Goal: Find specific page/section: Find specific page/section

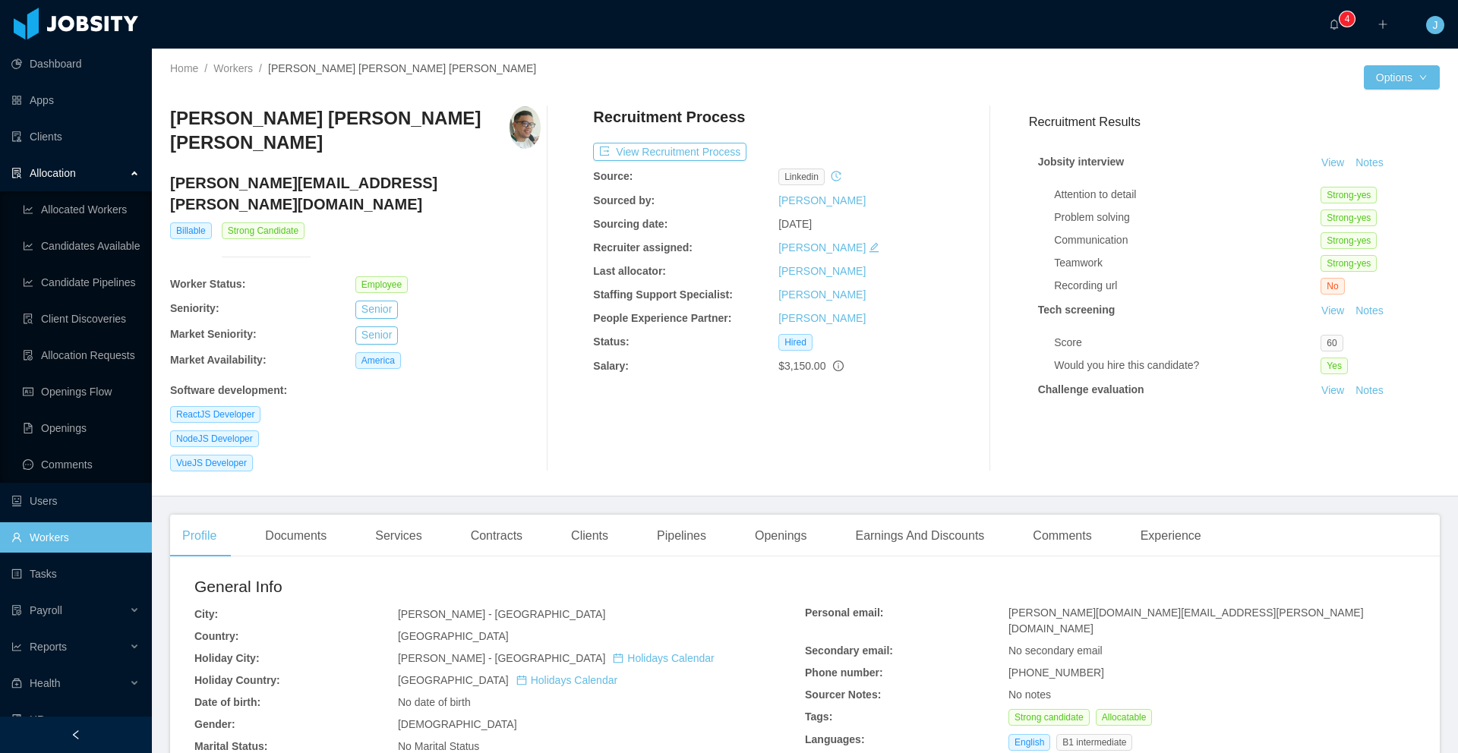
scroll to position [45, 0]
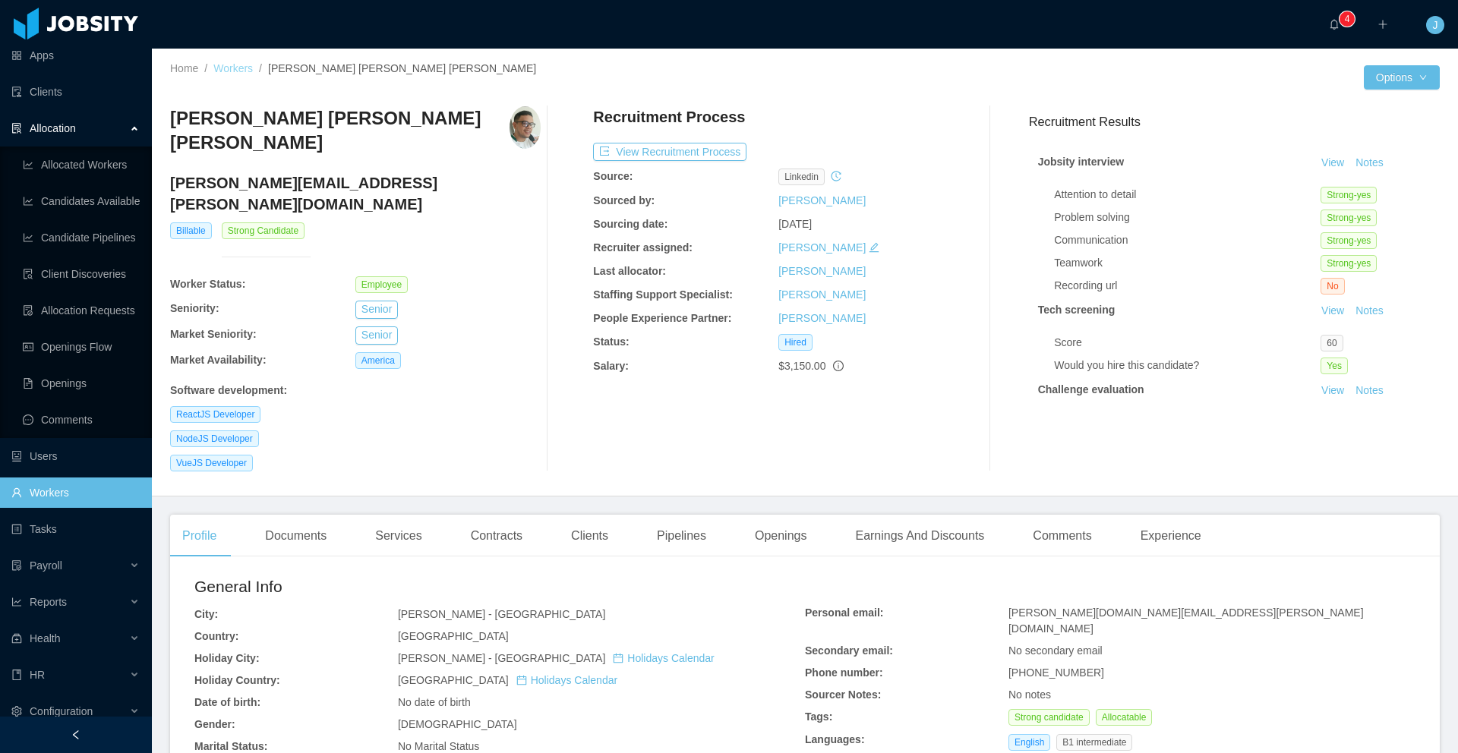
click at [235, 72] on link "Workers" at bounding box center [232, 68] width 39 height 12
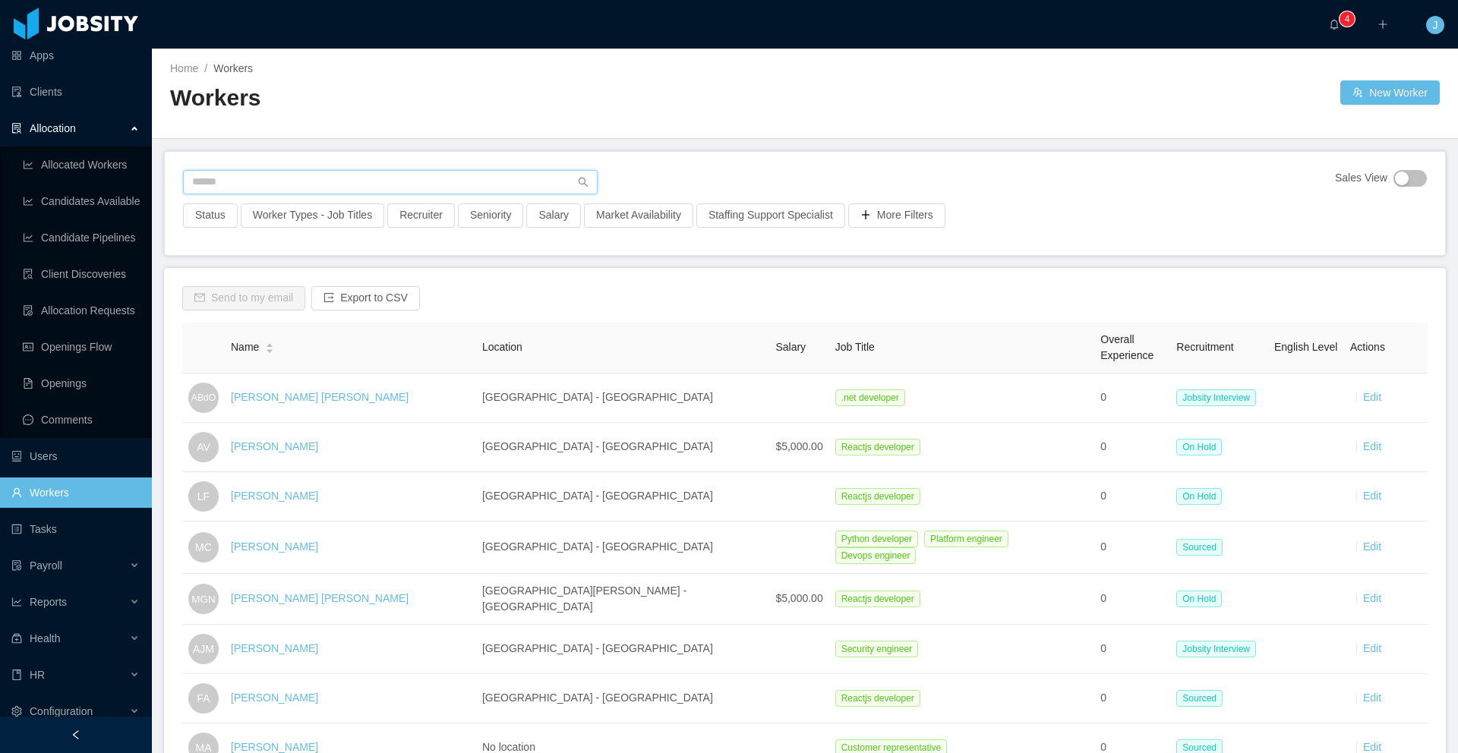
click at [345, 172] on input "text" at bounding box center [390, 182] width 415 height 24
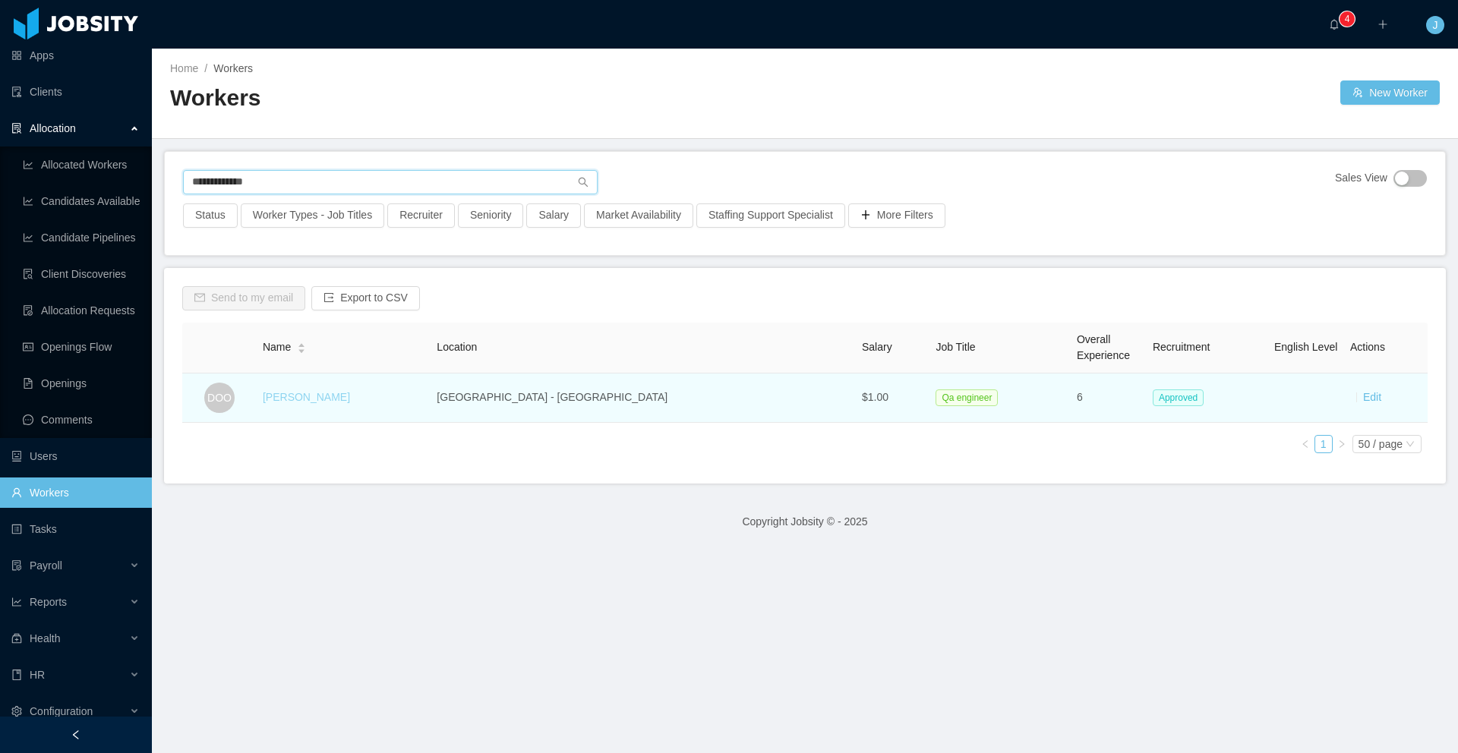
type input "**********"
click at [320, 396] on link "[PERSON_NAME]" at bounding box center [306, 397] width 87 height 12
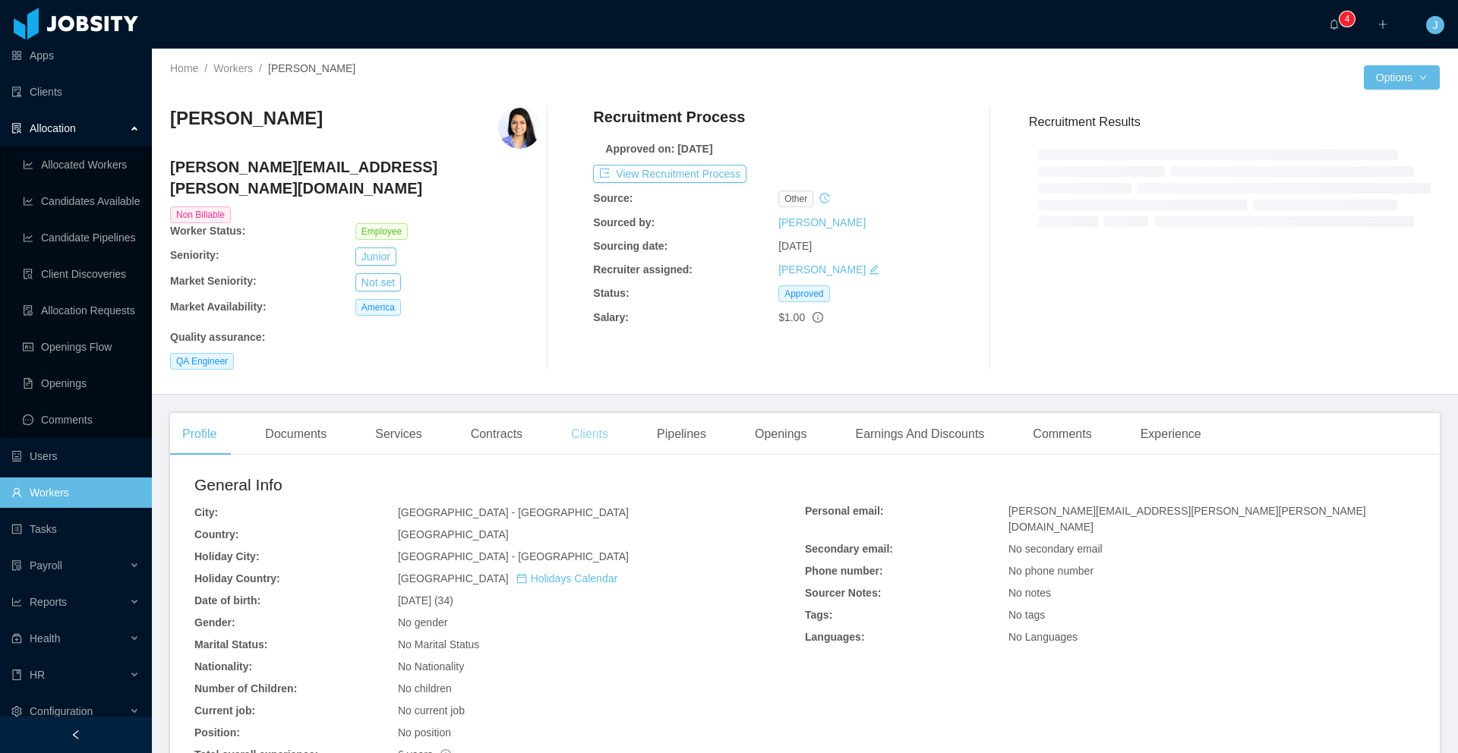
click at [599, 414] on div "Clients" at bounding box center [589, 434] width 61 height 43
